Goal: Task Accomplishment & Management: Complete application form

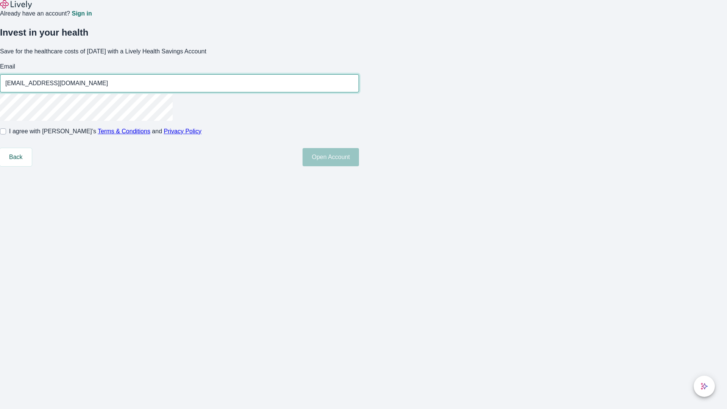
type input "[EMAIL_ADDRESS][DOMAIN_NAME]"
click at [6, 134] on input "I agree with Lively’s Terms & Conditions and Privacy Policy" at bounding box center [3, 131] width 6 height 6
checkbox input "true"
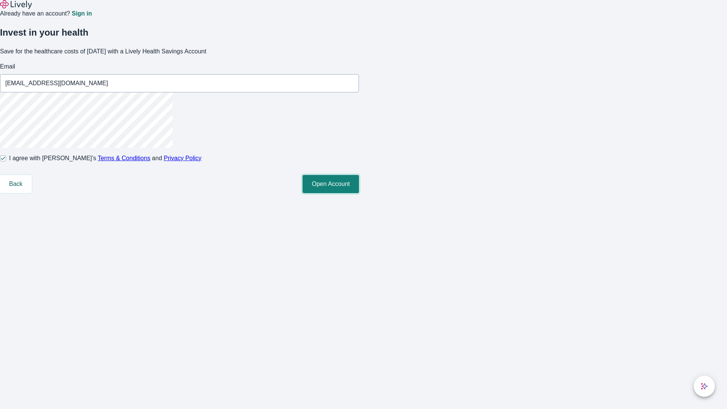
click at [359, 193] on button "Open Account" at bounding box center [330, 184] width 56 height 18
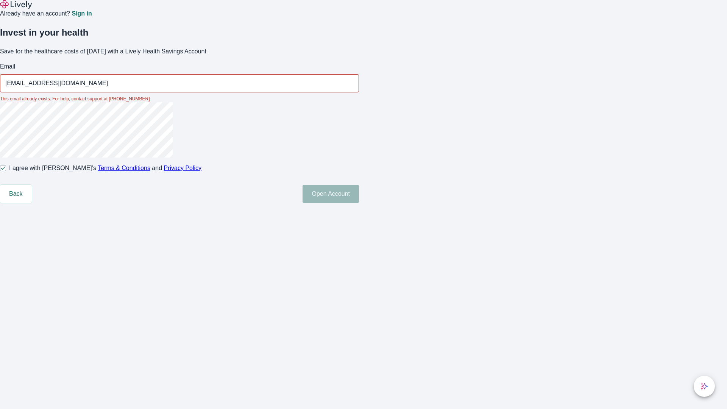
type input "[EMAIL_ADDRESS][DOMAIN_NAME]"
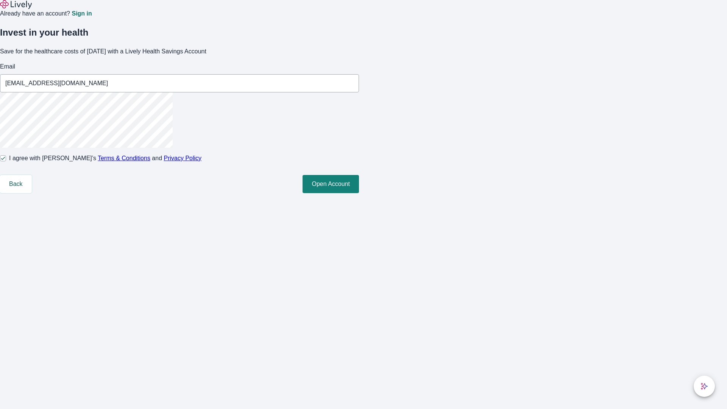
click at [6, 161] on input "I agree with Lively’s Terms & Conditions and Privacy Policy" at bounding box center [3, 158] width 6 height 6
checkbox input "false"
type input "[EMAIL_ADDRESS][DOMAIN_NAME]"
click at [6, 161] on input "I agree with Lively’s Terms & Conditions and Privacy Policy" at bounding box center [3, 158] width 6 height 6
checkbox input "true"
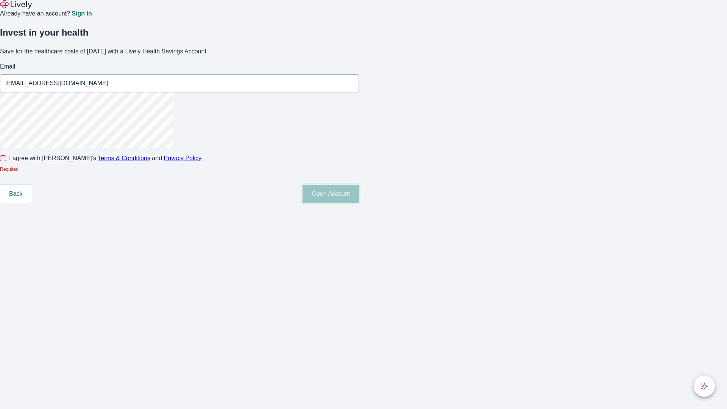
click at [359, 203] on button "Open Account" at bounding box center [330, 194] width 56 height 18
